Goal: Obtain resource: Download file/media

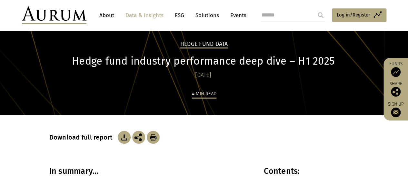
scroll to position [18, 0]
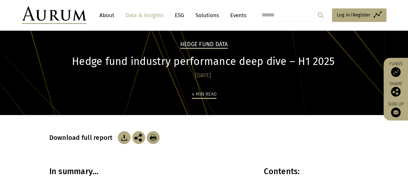
click at [90, 140] on h3 "Download full report" at bounding box center [82, 138] width 67 height 8
click at [123, 139] on img at bounding box center [124, 137] width 13 height 13
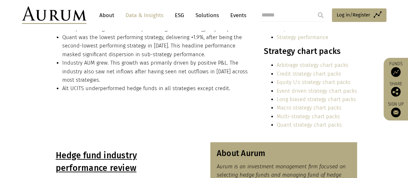
scroll to position [199, 0]
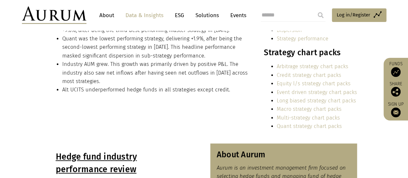
drag, startPoint x: 170, startPoint y: 73, endPoint x: 225, endPoint y: 60, distance: 57.3
click at [170, 73] on li "Industry AUM grew. This growth was primarily driven by positive P&L. The indust…" at bounding box center [156, 73] width 188 height 26
click at [314, 38] on link "Strategy performance" at bounding box center [303, 39] width 52 height 6
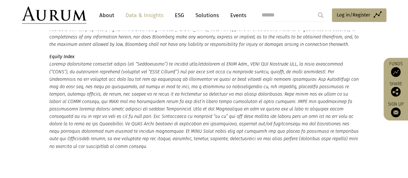
scroll to position [1641, 0]
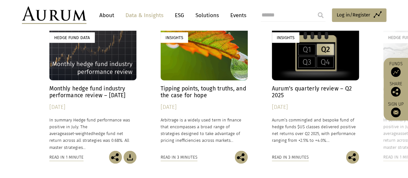
scroll to position [1925, 0]
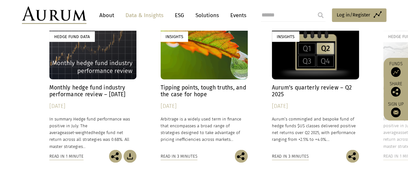
drag, startPoint x: 237, startPoint y: 67, endPoint x: 109, endPoint y: 84, distance: 129.0
click at [237, 84] on h4 "Tipping points, tough truths, and the case for hope" at bounding box center [204, 91] width 87 height 14
click at [70, 84] on h4 "Monthly hedge fund industry performance review – [DATE]" at bounding box center [92, 91] width 87 height 14
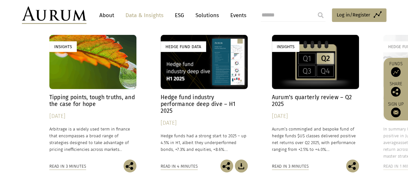
scroll to position [995, 0]
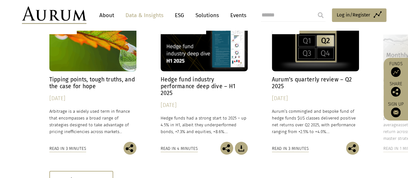
drag, startPoint x: 0, startPoint y: 0, endPoint x: 70, endPoint y: 69, distance: 98.9
click at [70, 94] on div "[DATE]" at bounding box center [92, 98] width 87 height 9
click at [181, 76] on h4 "Hedge fund industry performance deep dive – H1 2025" at bounding box center [204, 86] width 87 height 20
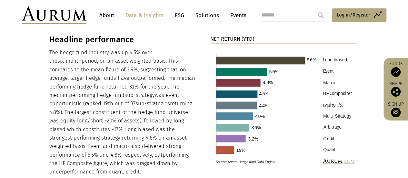
scroll to position [672, 0]
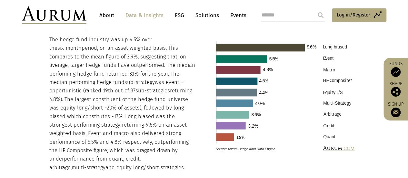
click at [249, 148] on img at bounding box center [284, 95] width 147 height 119
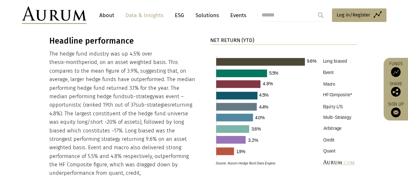
scroll to position [655, 0]
